Goal: Communication & Community: Answer question/provide support

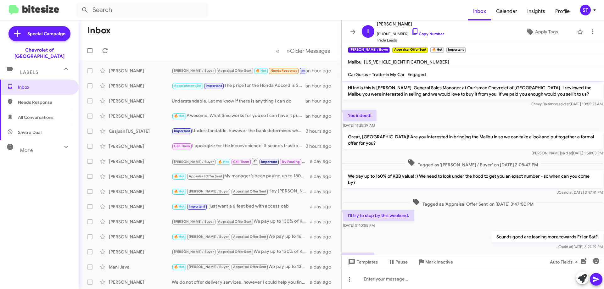
scroll to position [82, 0]
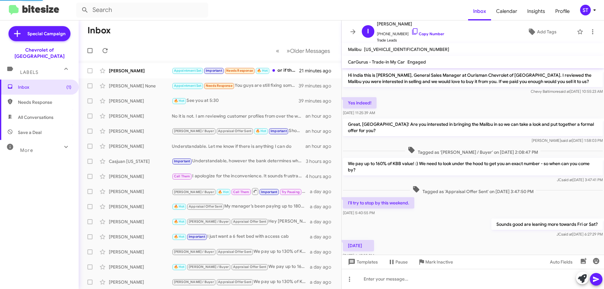
scroll to position [82, 0]
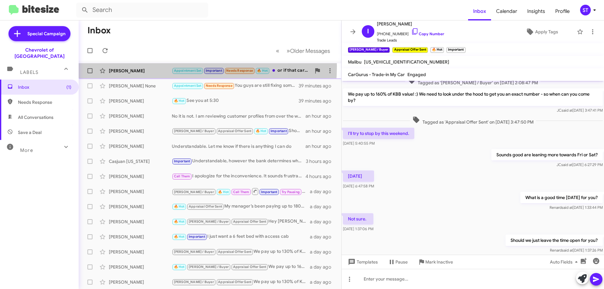
click at [152, 66] on div "[PERSON_NAME] Appointment Set Important Needs Response 🔥 Hot or if that car is …" at bounding box center [210, 71] width 253 height 13
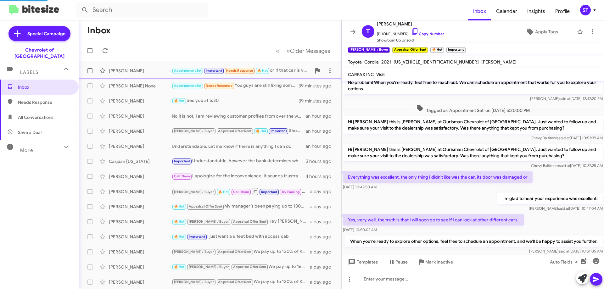
scroll to position [320, 0]
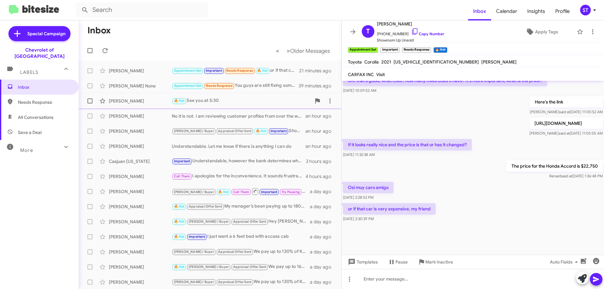
click at [150, 99] on div "[PERSON_NAME]" at bounding box center [140, 101] width 63 height 6
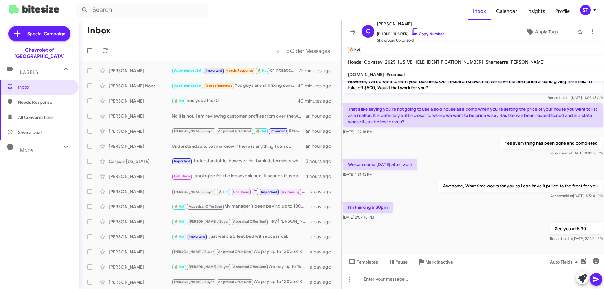
scroll to position [108, 0]
